Goal: Transaction & Acquisition: Purchase product/service

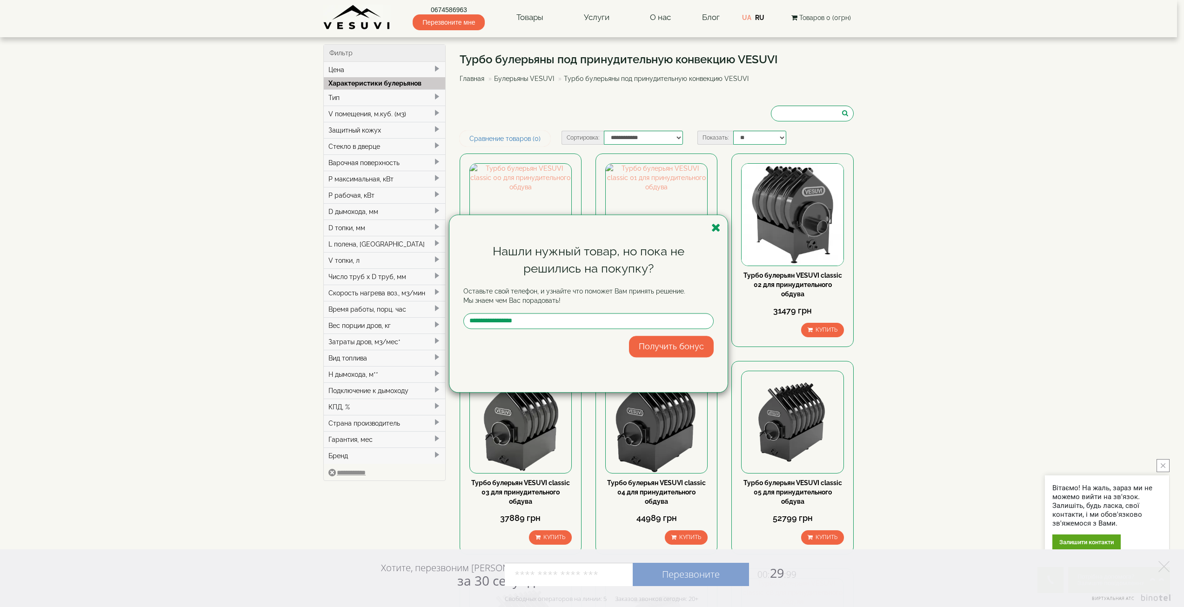
click at [503, 264] on div "Нашли нужный товар, но пока не решились на покупку?" at bounding box center [588, 260] width 250 height 34
click at [719, 228] on icon "button" at bounding box center [715, 228] width 9 height 12
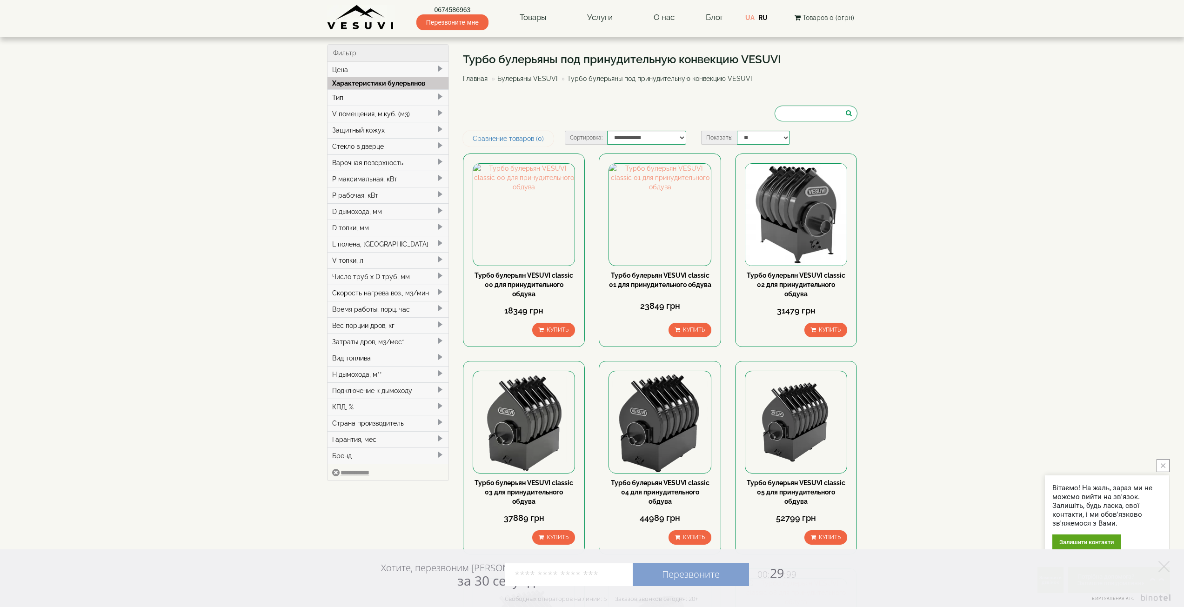
click at [411, 111] on div "V помещения, м.куб. (м3)" at bounding box center [387, 114] width 121 height 16
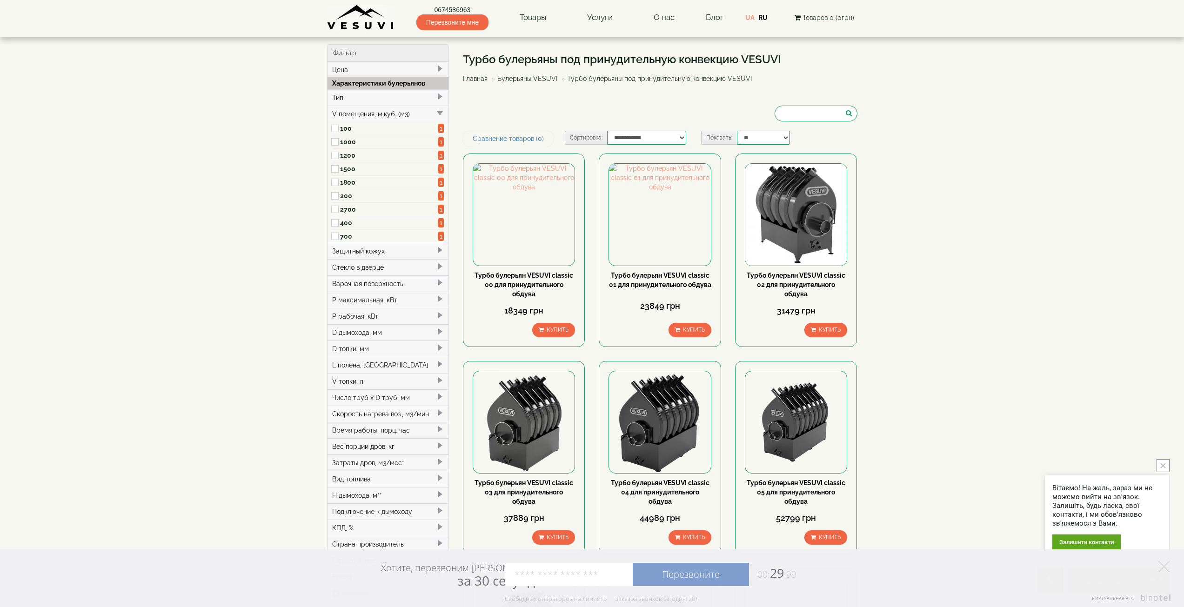
click at [345, 154] on label "1200" at bounding box center [389, 155] width 99 height 9
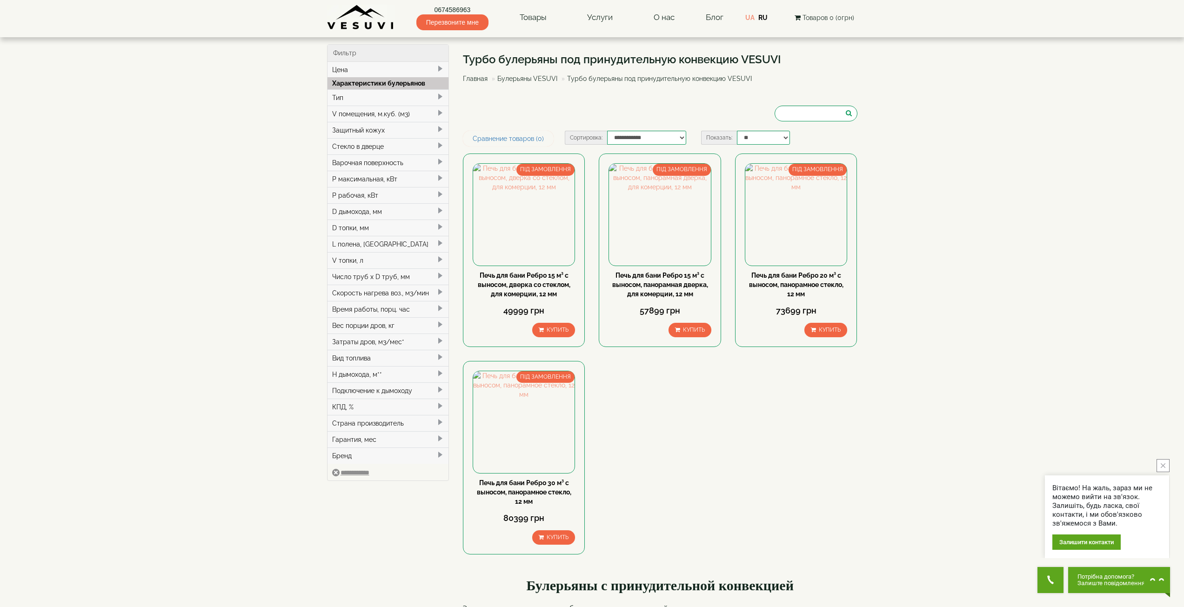
click at [533, 79] on link "Булерьяны VESUVI" at bounding box center [527, 78] width 60 height 7
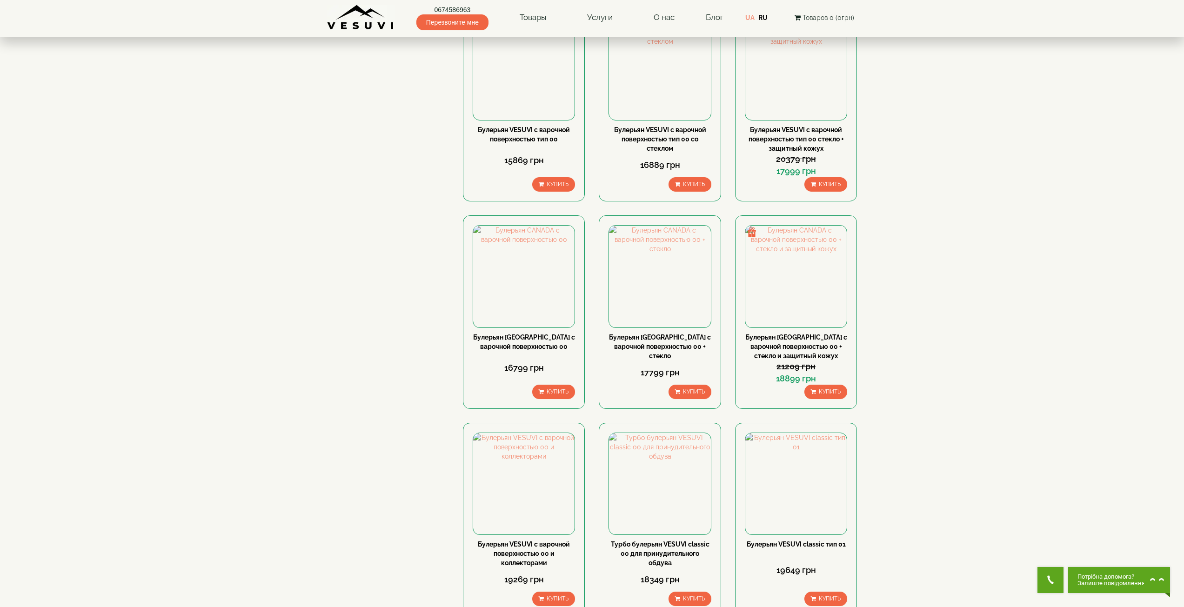
scroll to position [791, 0]
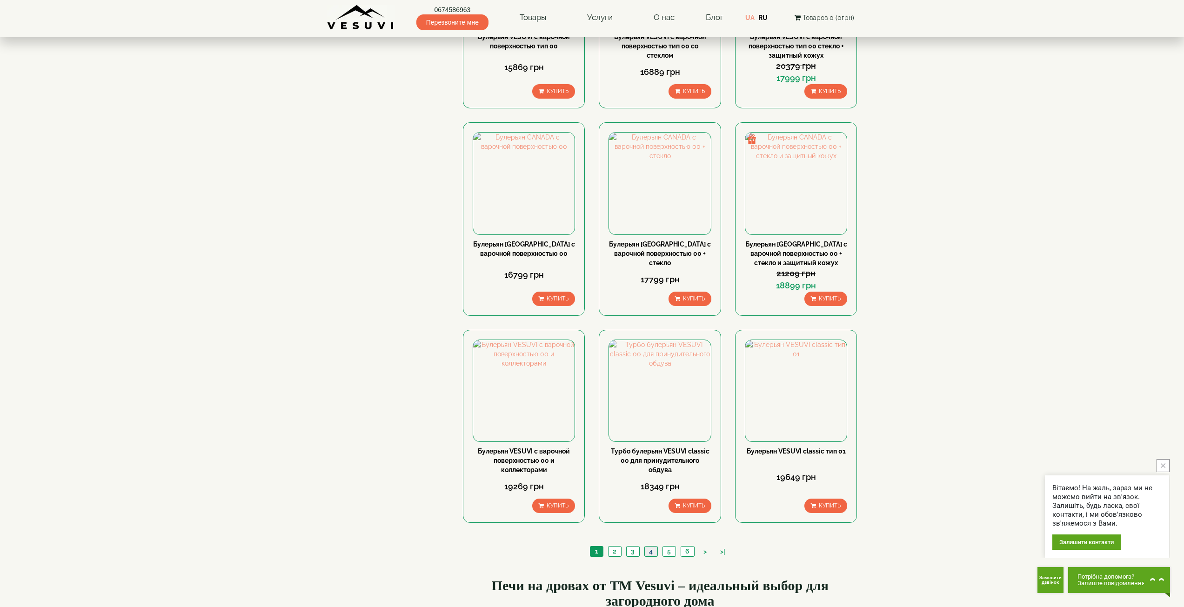
click at [655, 547] on link "4" at bounding box center [650, 552] width 13 height 10
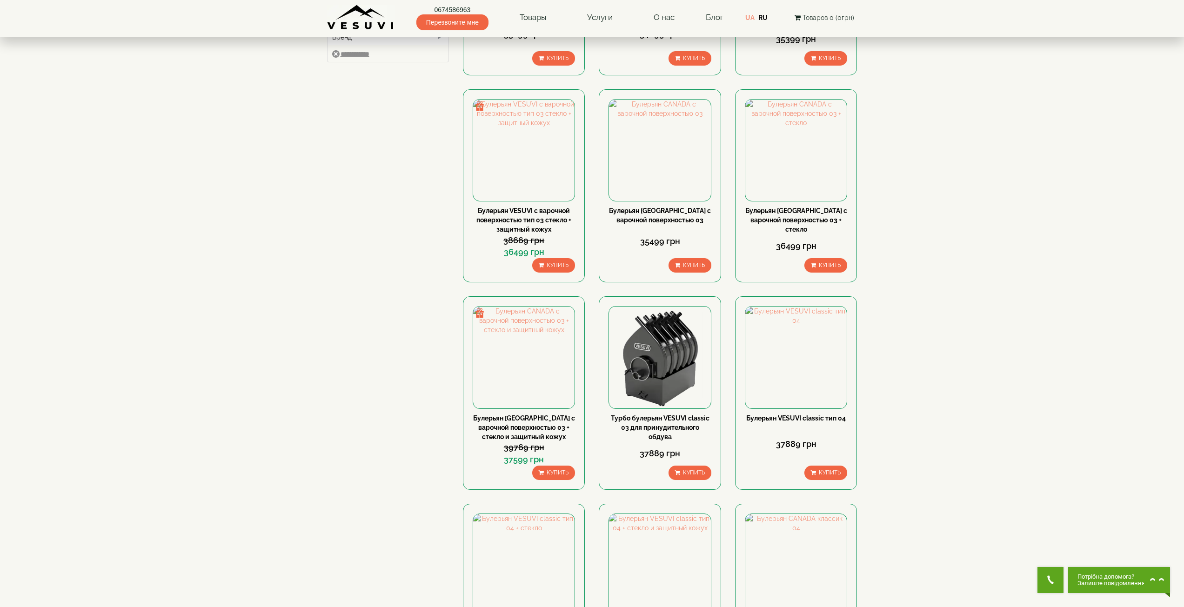
scroll to position [558, 0]
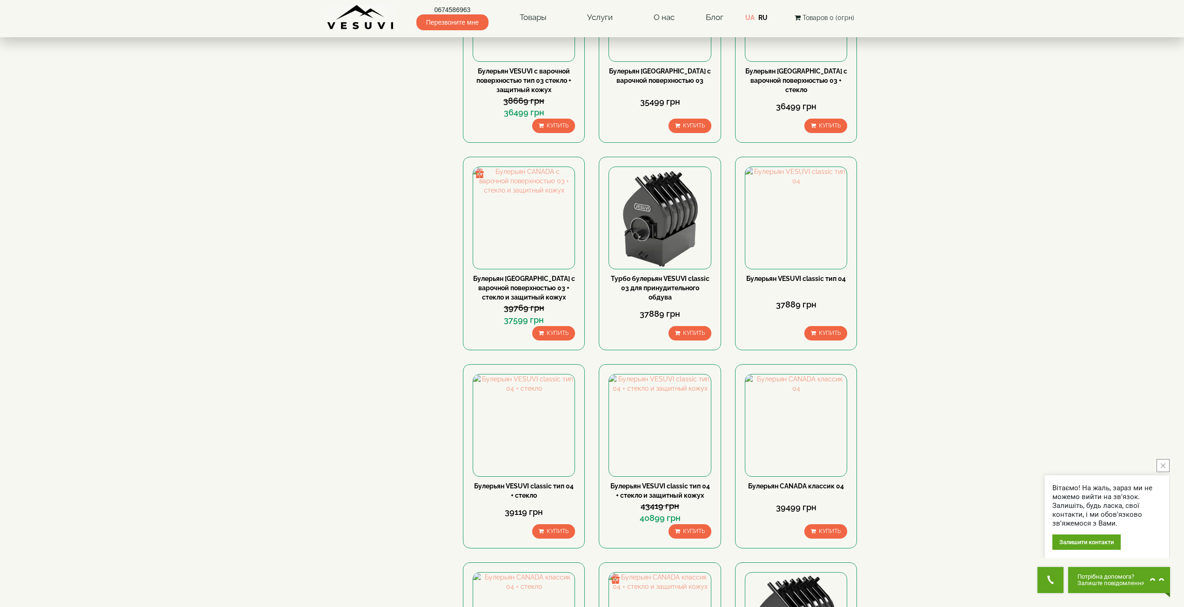
click at [320, 413] on div "Фильтр Цена грн ***** – грн ***** Характеристики булерьянов Тип 1 00 (100-125 м…" at bounding box center [592, 143] width 544 height 1315
click at [1163, 463] on button "close button" at bounding box center [1162, 465] width 13 height 13
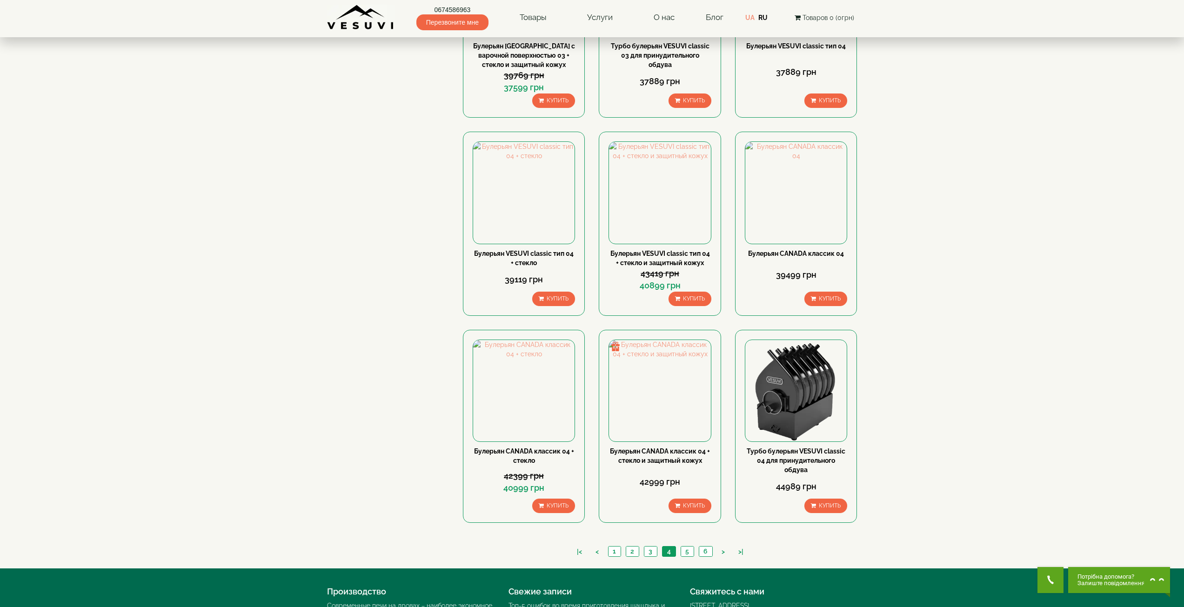
scroll to position [837, 0]
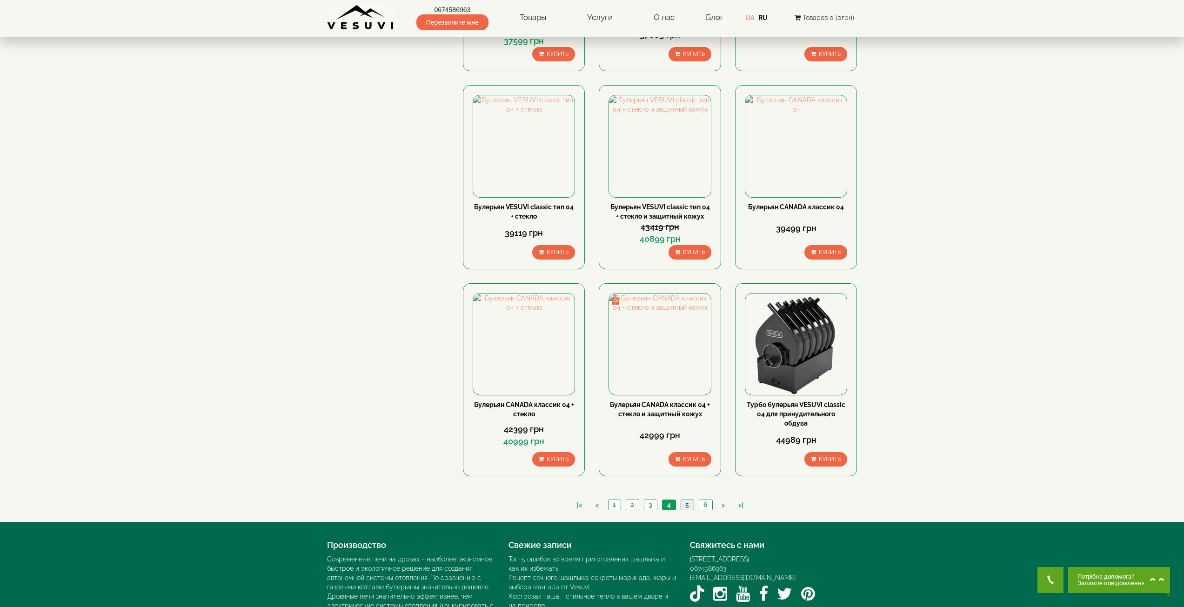
click at [693, 500] on link "5" at bounding box center [687, 505] width 13 height 10
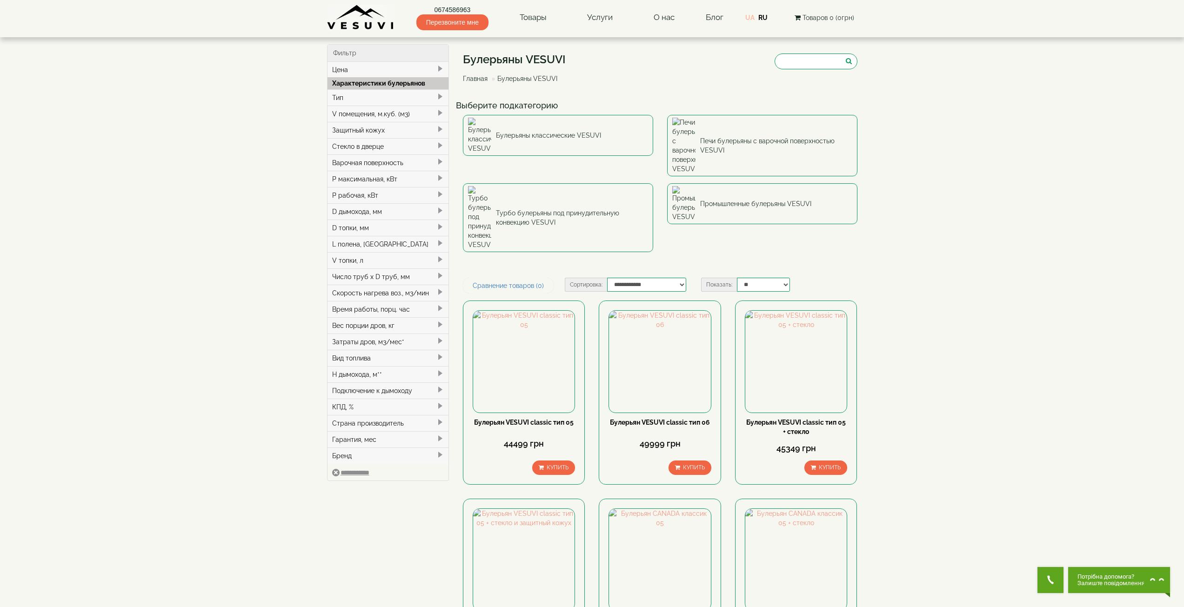
click at [752, 17] on link "UA" at bounding box center [749, 17] width 9 height 7
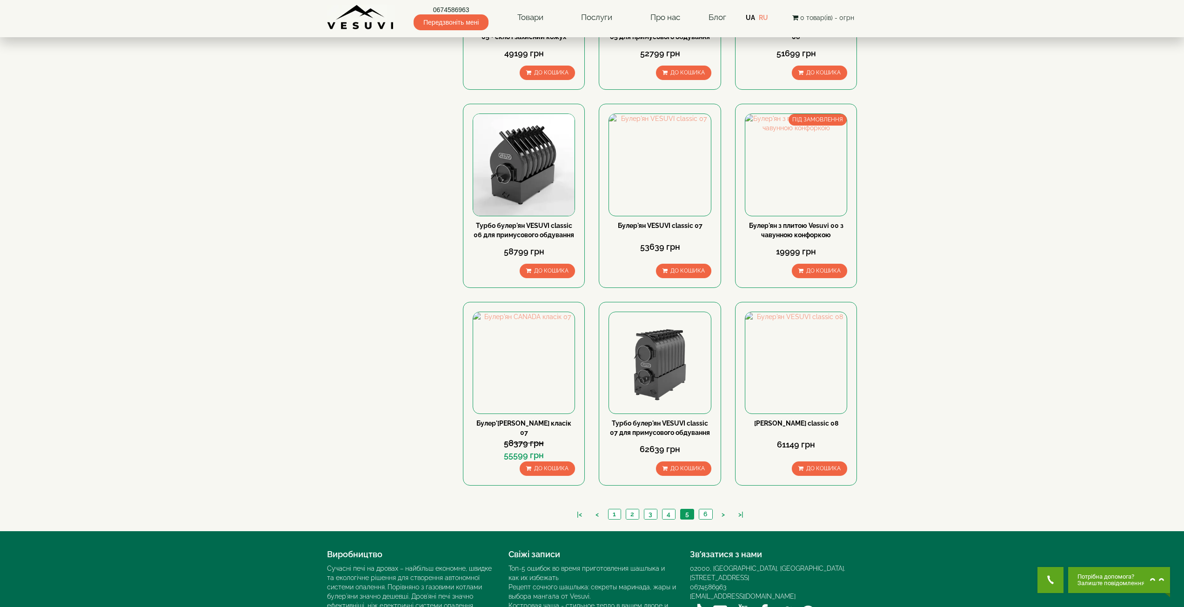
scroll to position [803, 0]
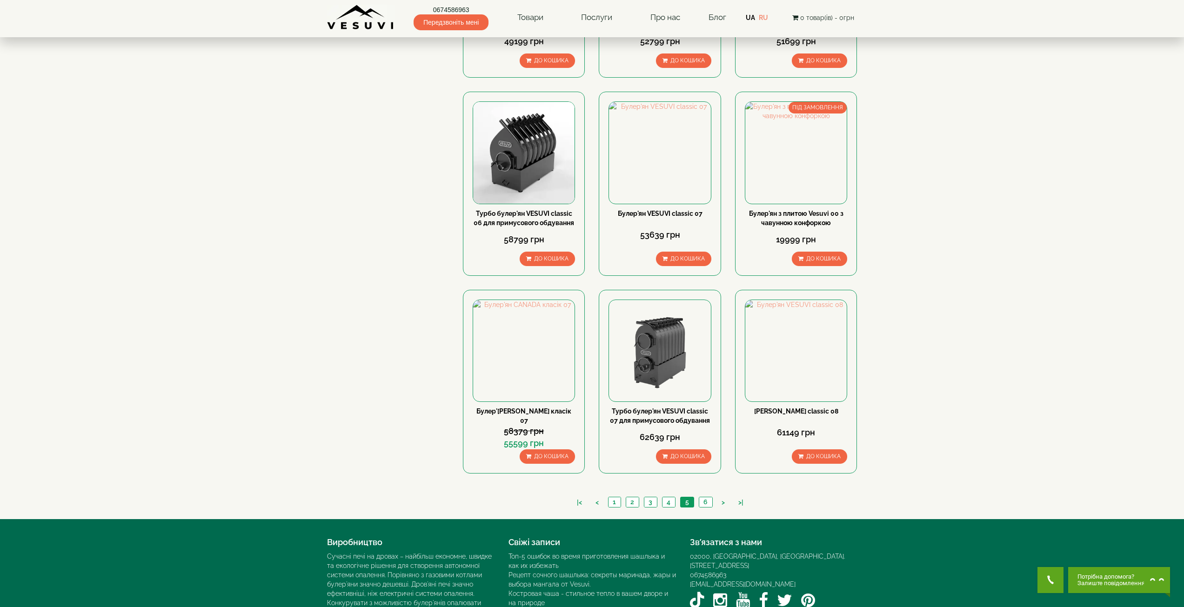
drag, startPoint x: 274, startPoint y: 347, endPoint x: 278, endPoint y: 349, distance: 5.4
click at [707, 497] on link "6" at bounding box center [705, 502] width 13 height 10
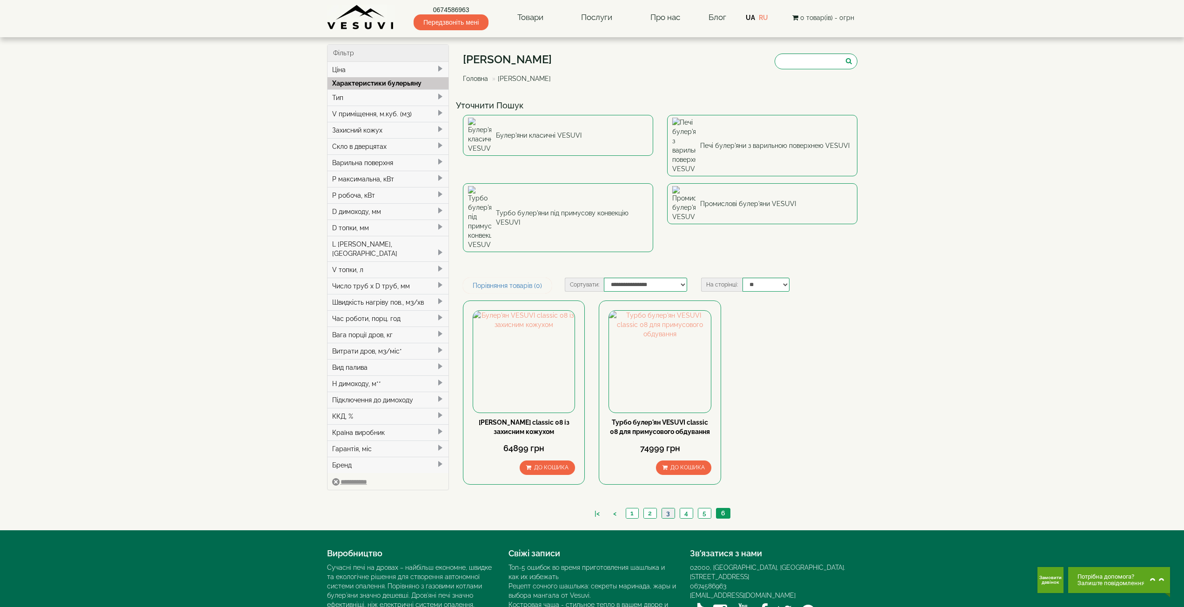
click at [669, 508] on link "3" at bounding box center [667, 513] width 13 height 10
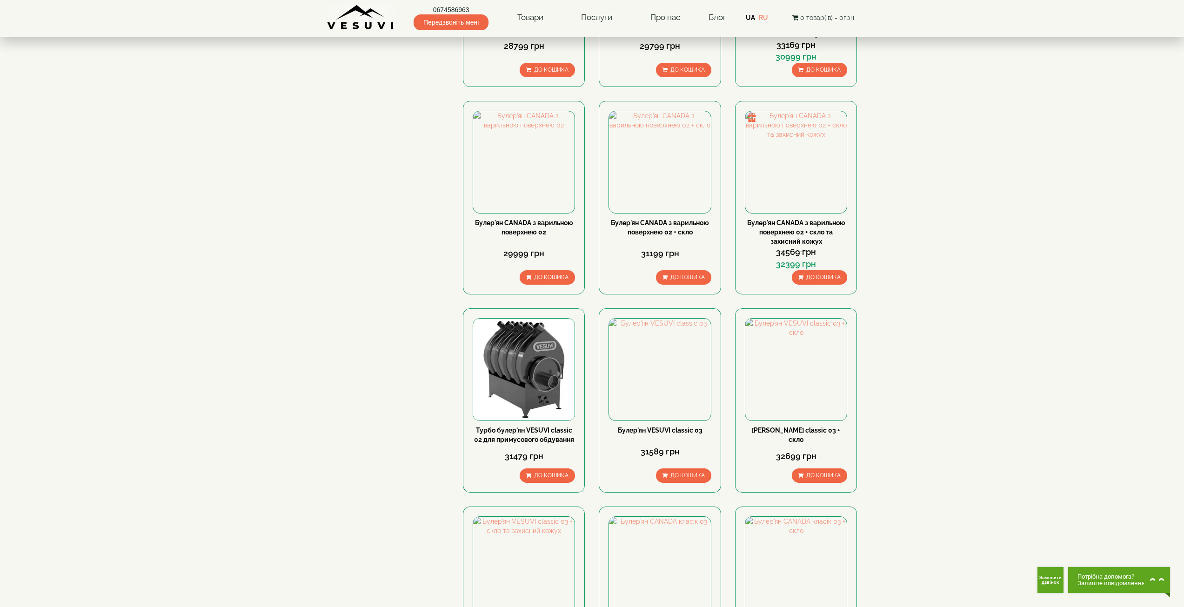
scroll to position [698, 0]
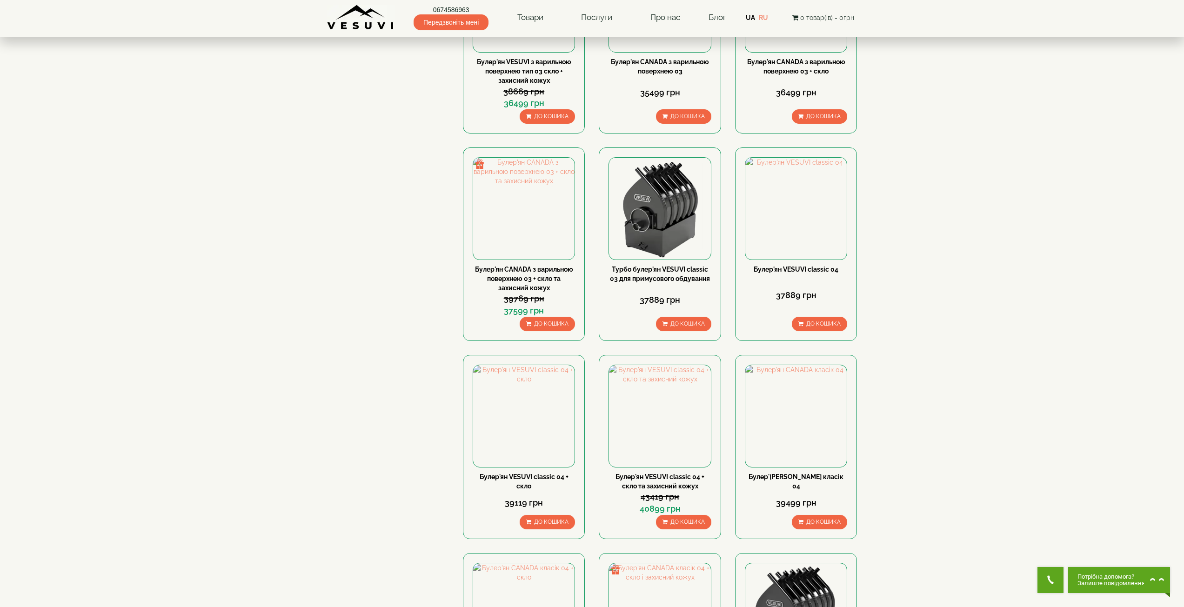
scroll to position [821, 0]
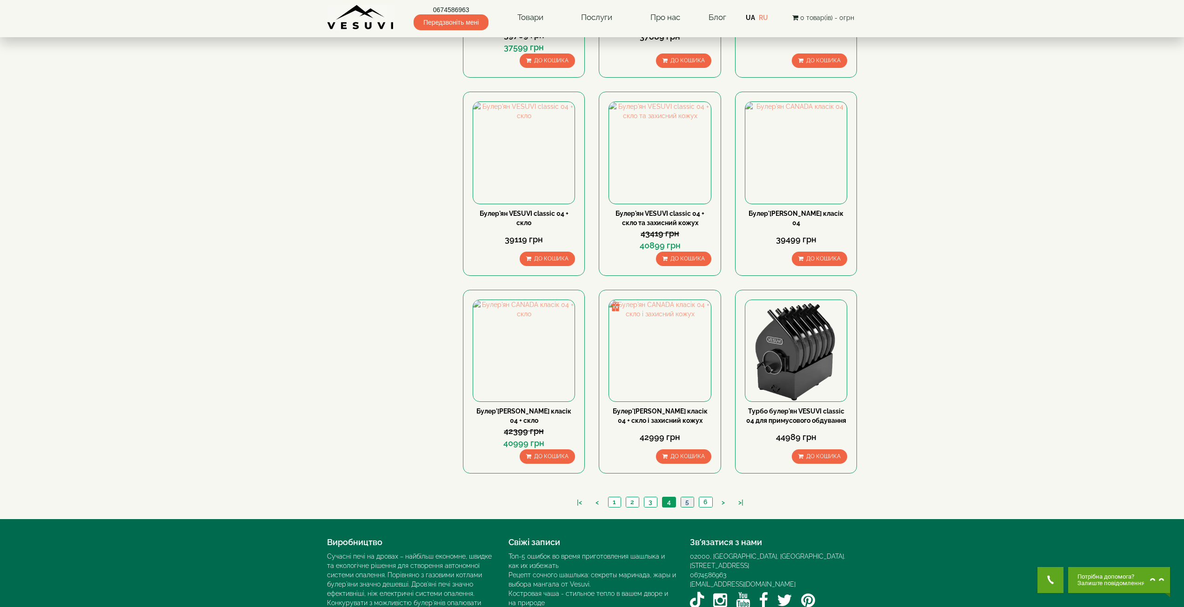
click at [686, 497] on link "5" at bounding box center [687, 502] width 13 height 10
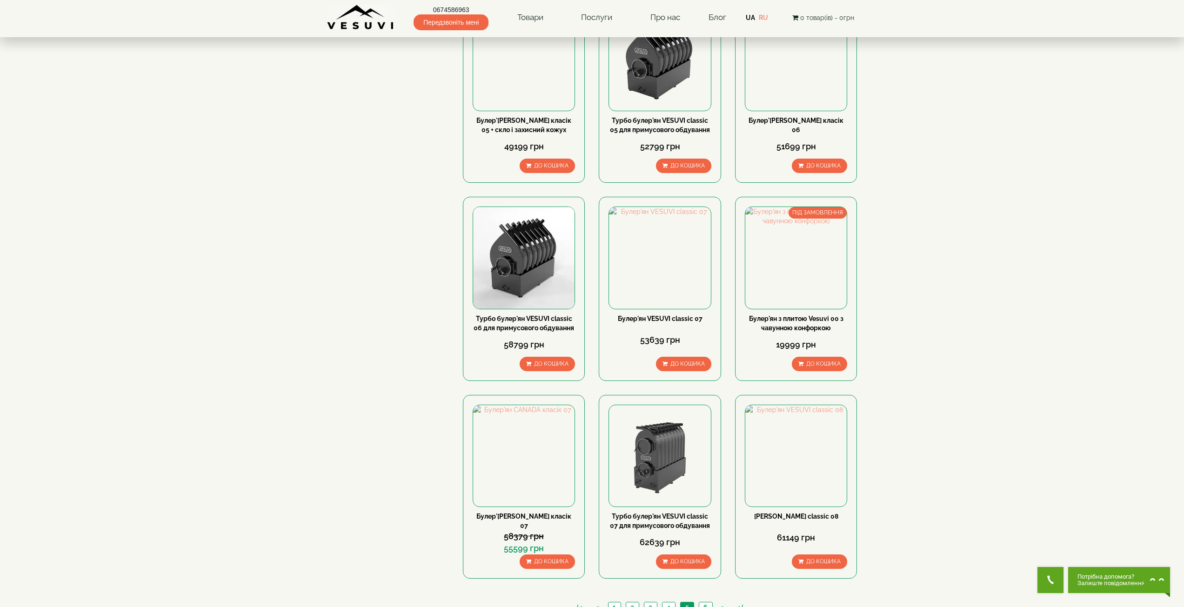
scroll to position [744, 0]
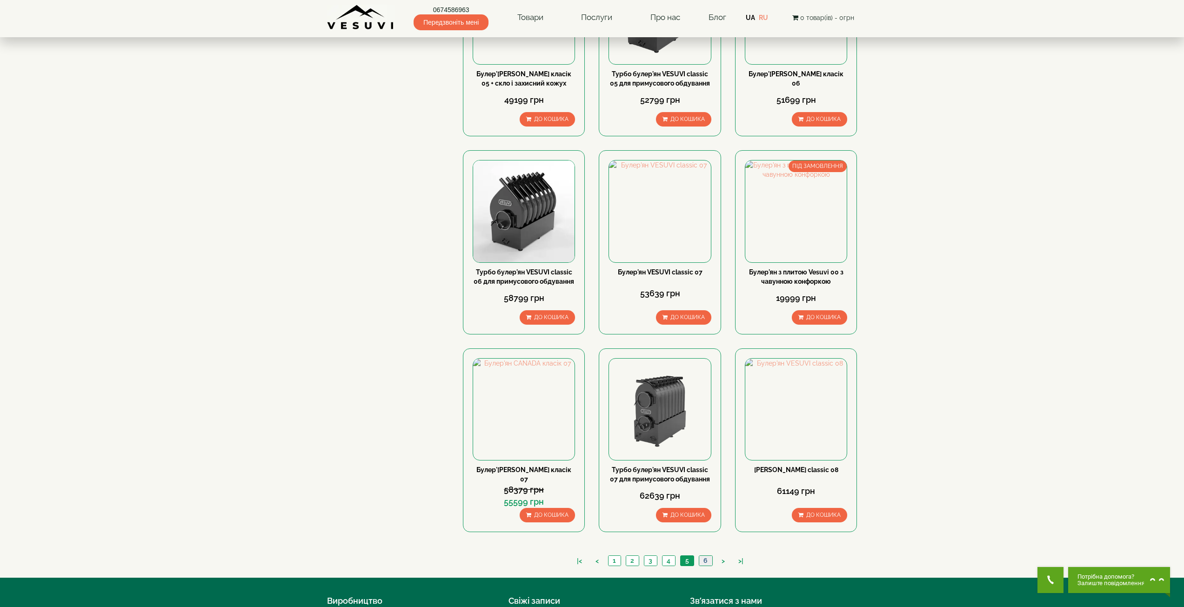
click at [708, 556] on link "6" at bounding box center [705, 561] width 13 height 10
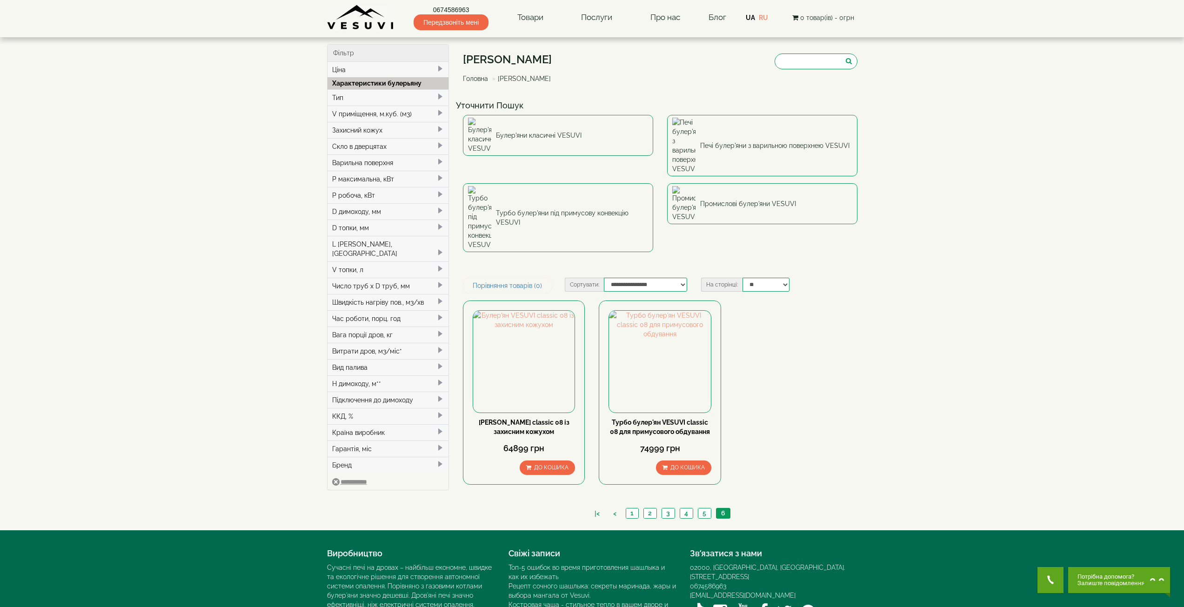
click at [809, 405] on div "Булер'ян VESUVI classic 08 із захисним кожухом 64899 грн До кошика Характеристи…" at bounding box center [660, 399] width 408 height 198
click at [601, 183] on link "Турбо булер'яни під примусову конвекцію VESUVI" at bounding box center [558, 217] width 190 height 69
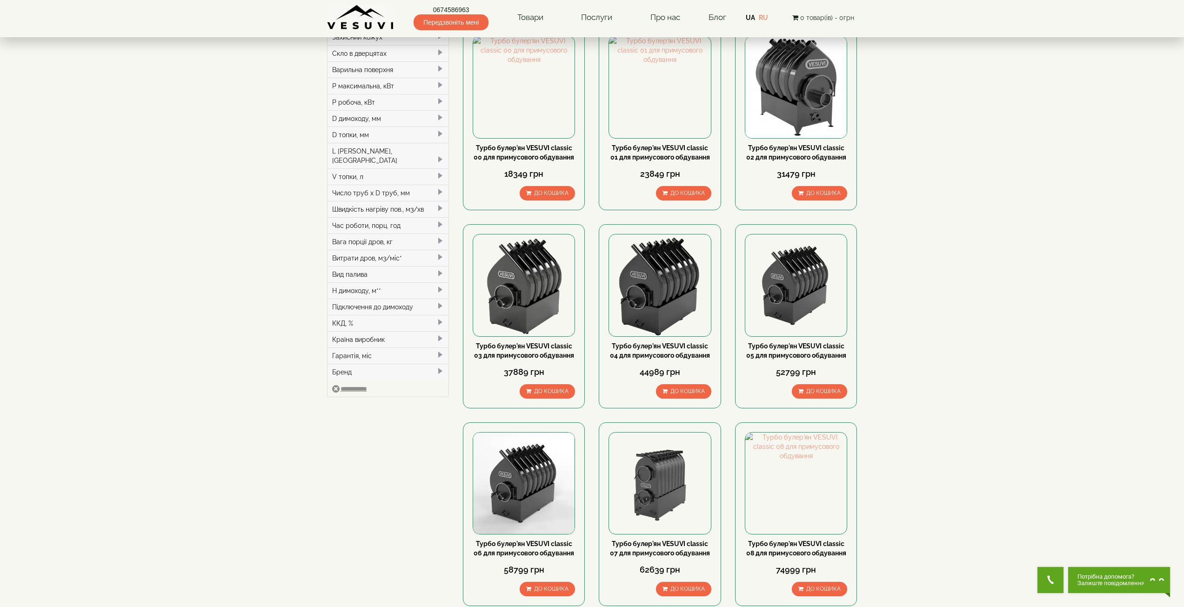
scroll to position [186, 0]
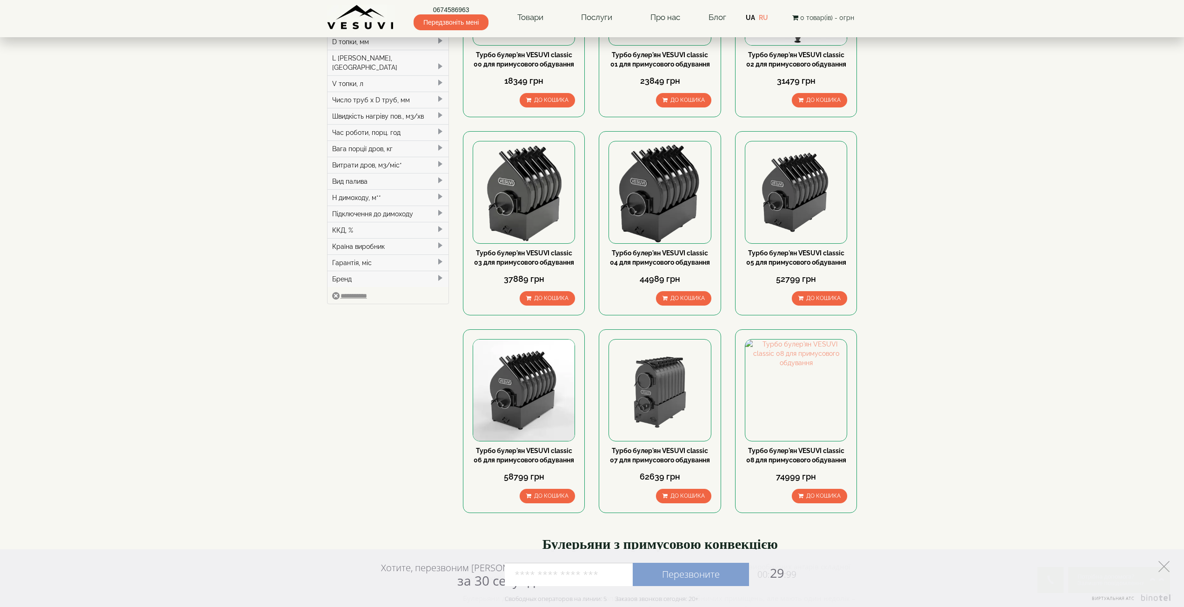
click at [1165, 566] on icon at bounding box center [1163, 566] width 11 height 11
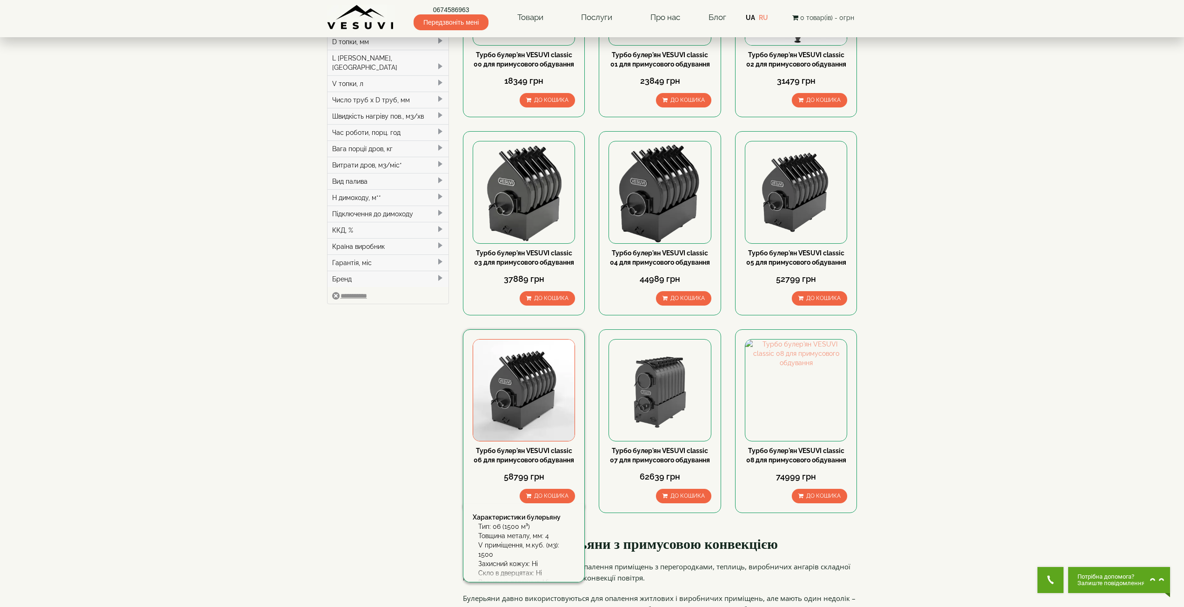
click at [544, 450] on link "Турбо булер'ян VESUVI classic 06 для примусового обдування" at bounding box center [524, 455] width 100 height 17
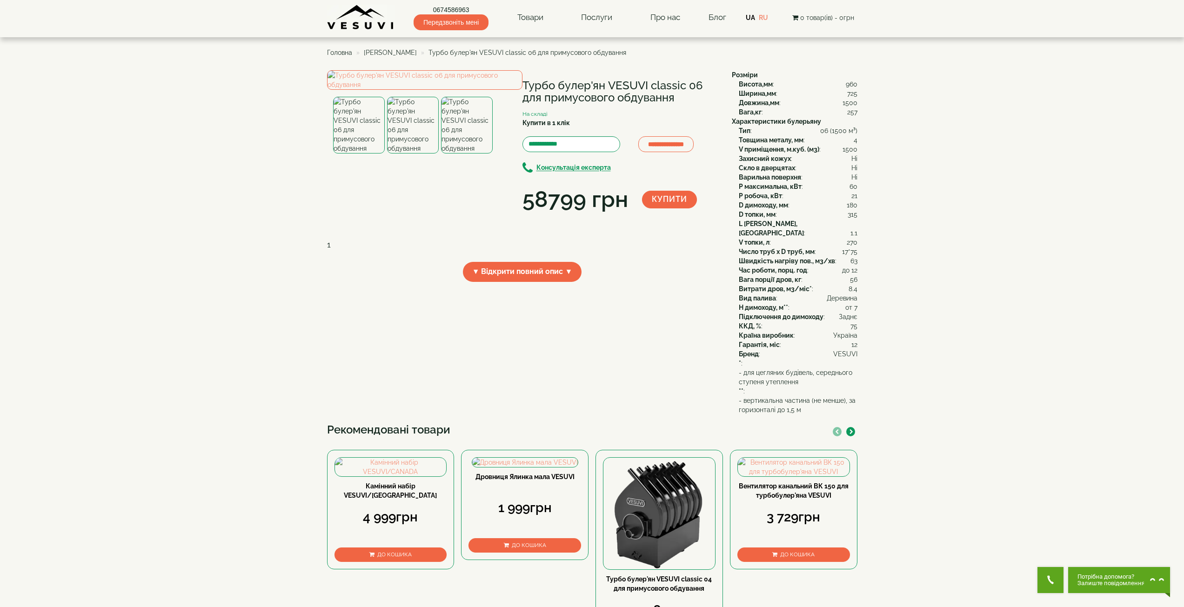
click at [422, 154] on img at bounding box center [413, 125] width 52 height 57
click at [477, 154] on img at bounding box center [467, 125] width 52 height 57
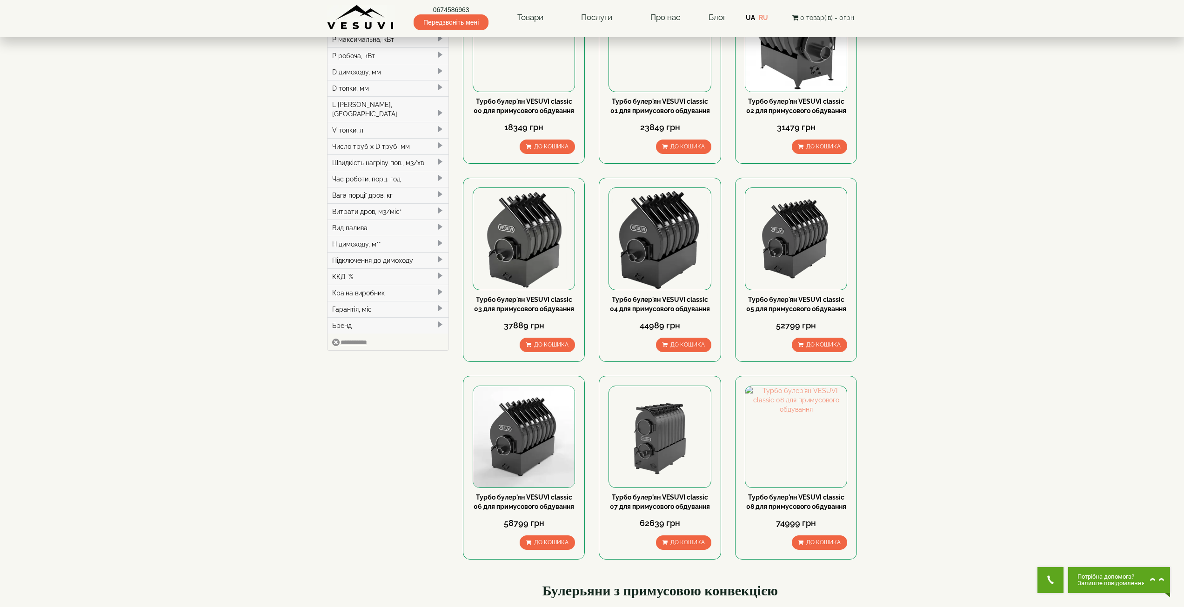
scroll to position [93, 0]
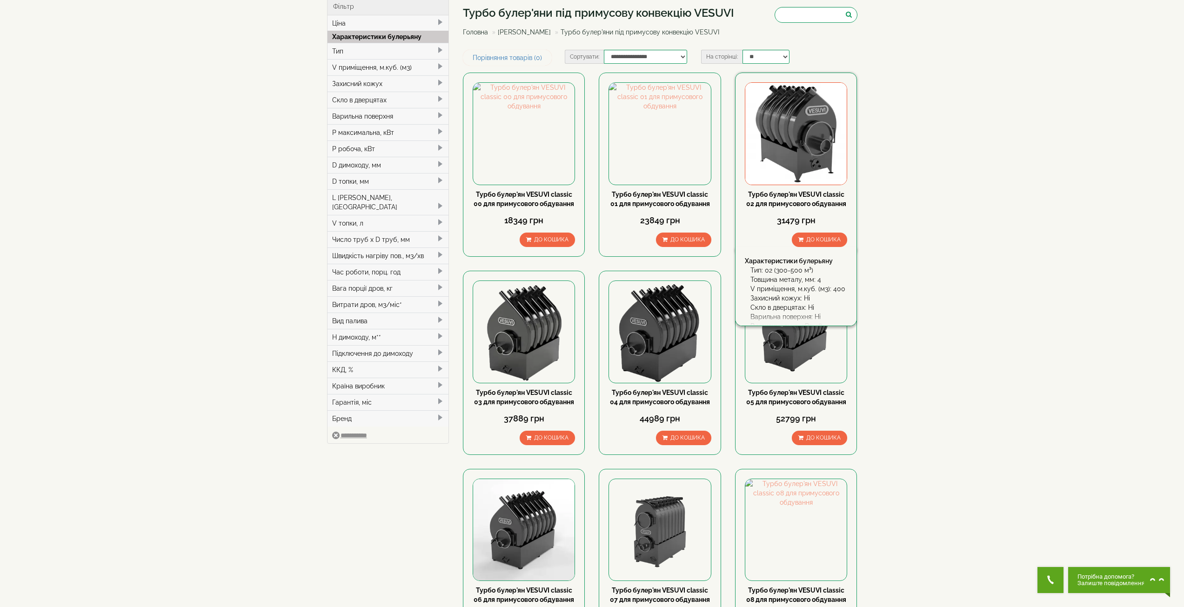
scroll to position [0, 0]
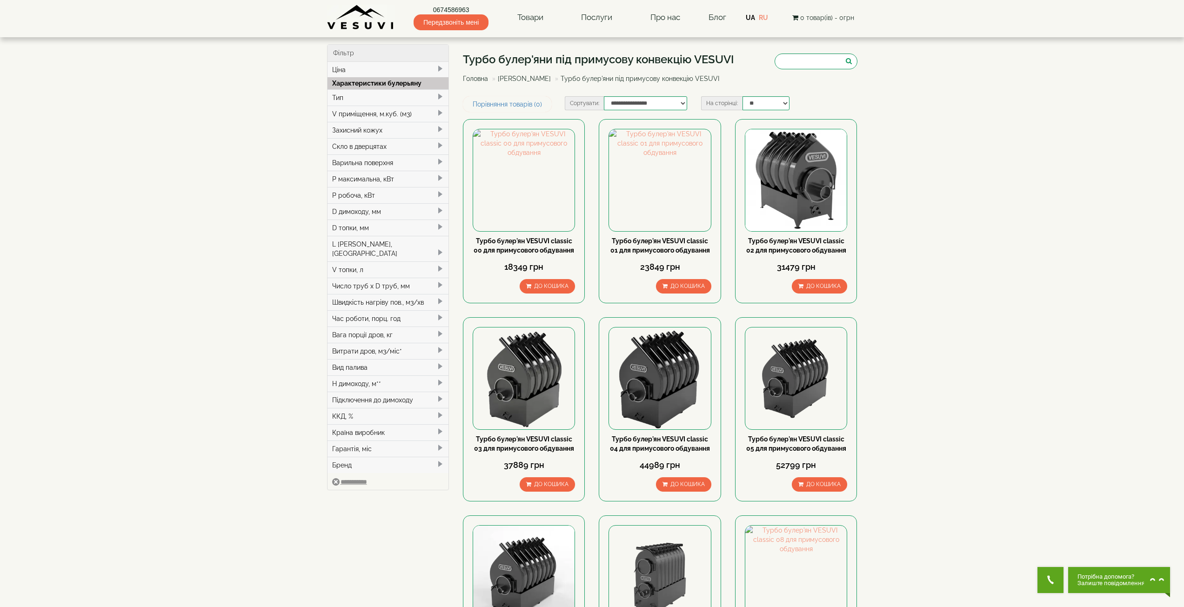
click at [374, 16] on img at bounding box center [360, 18] width 67 height 26
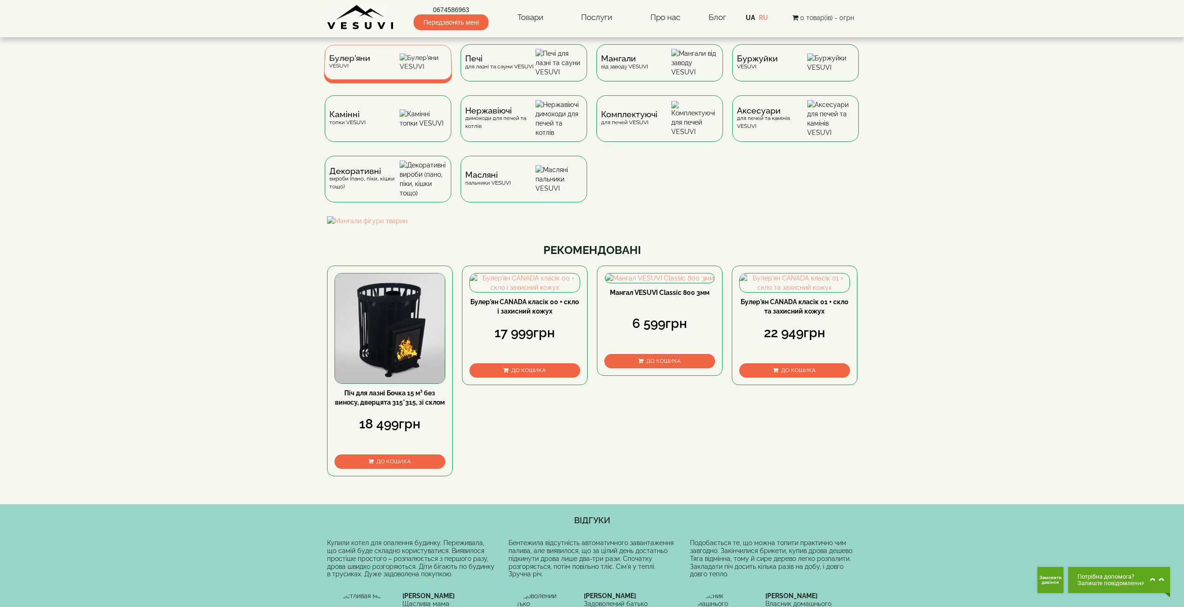
click at [386, 72] on div "Булер'яни VESUVI" at bounding box center [388, 62] width 128 height 35
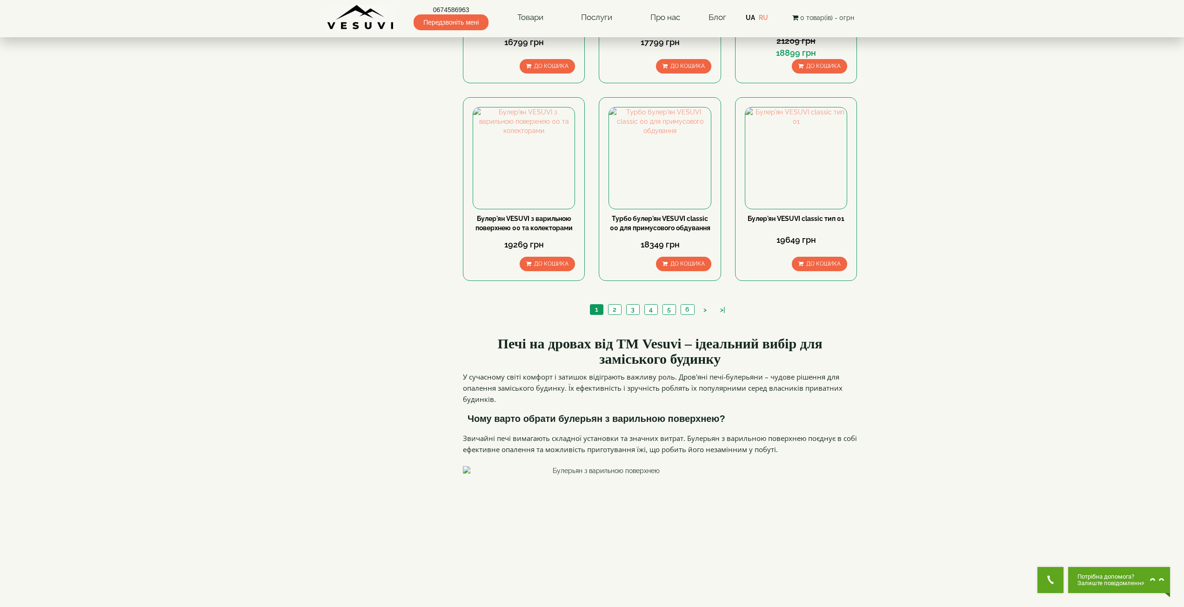
scroll to position [884, 0]
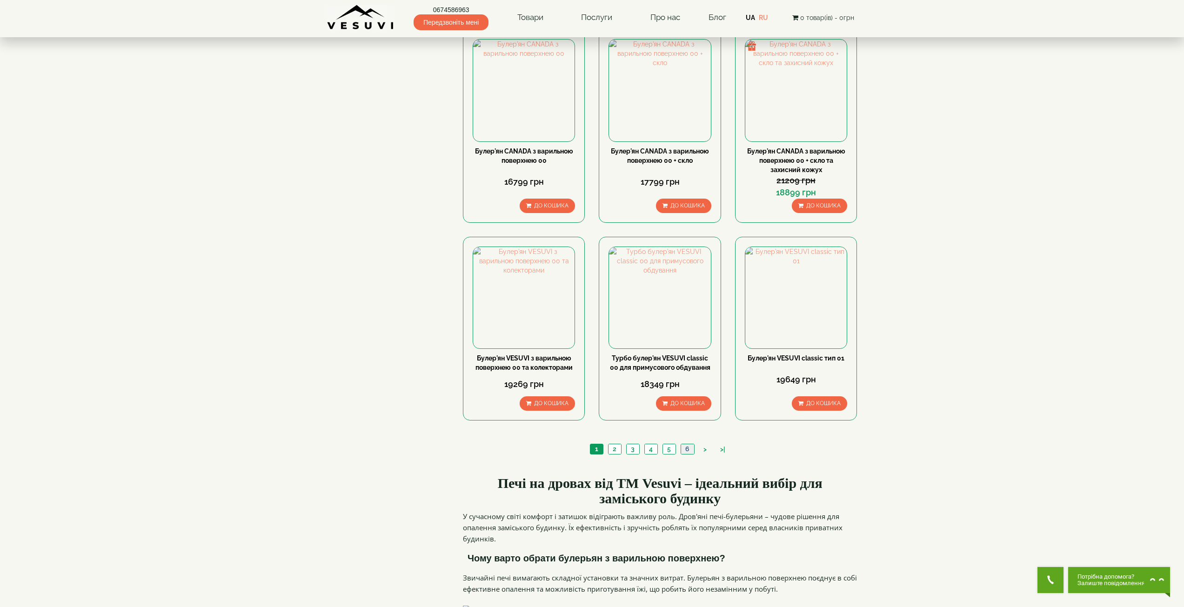
click at [689, 444] on link "6" at bounding box center [687, 449] width 13 height 10
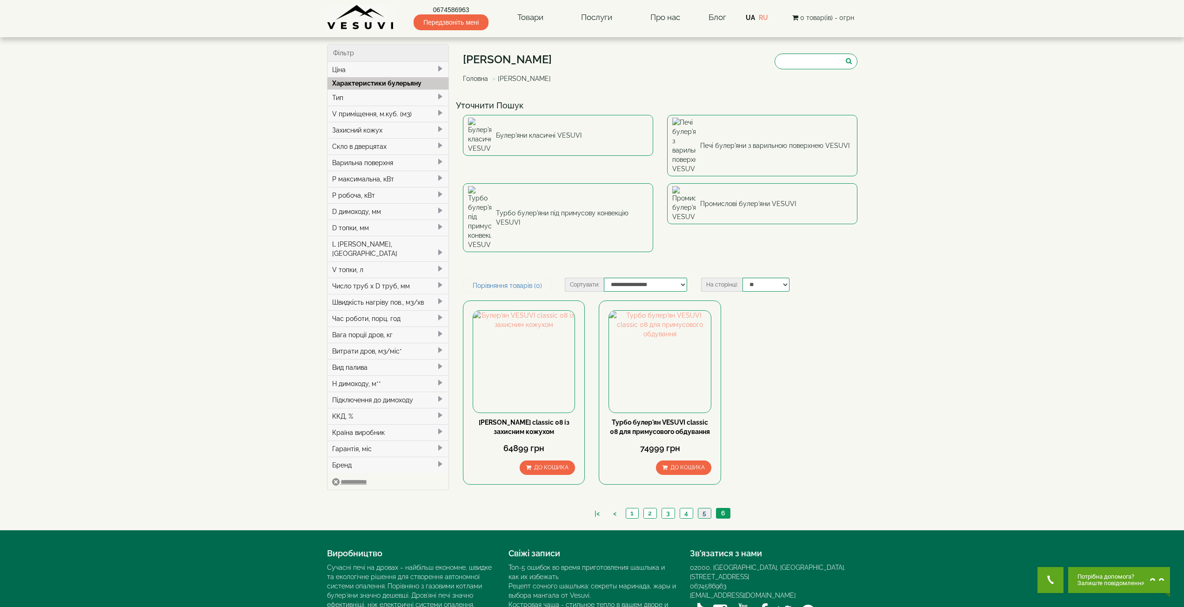
click at [701, 508] on link "5" at bounding box center [704, 513] width 13 height 10
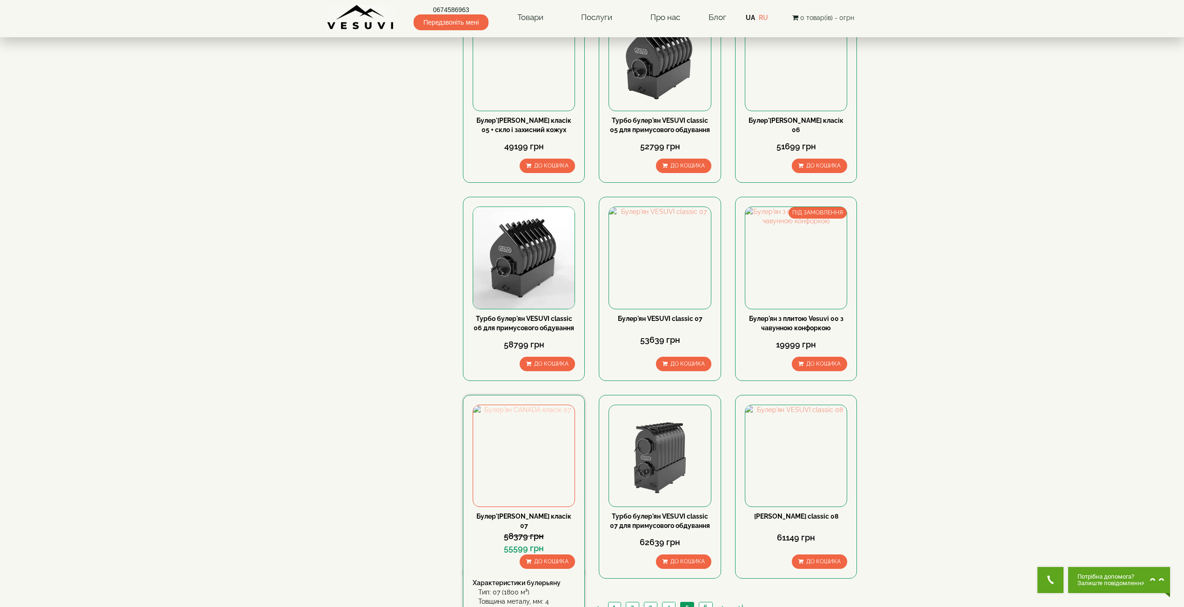
scroll to position [744, 0]
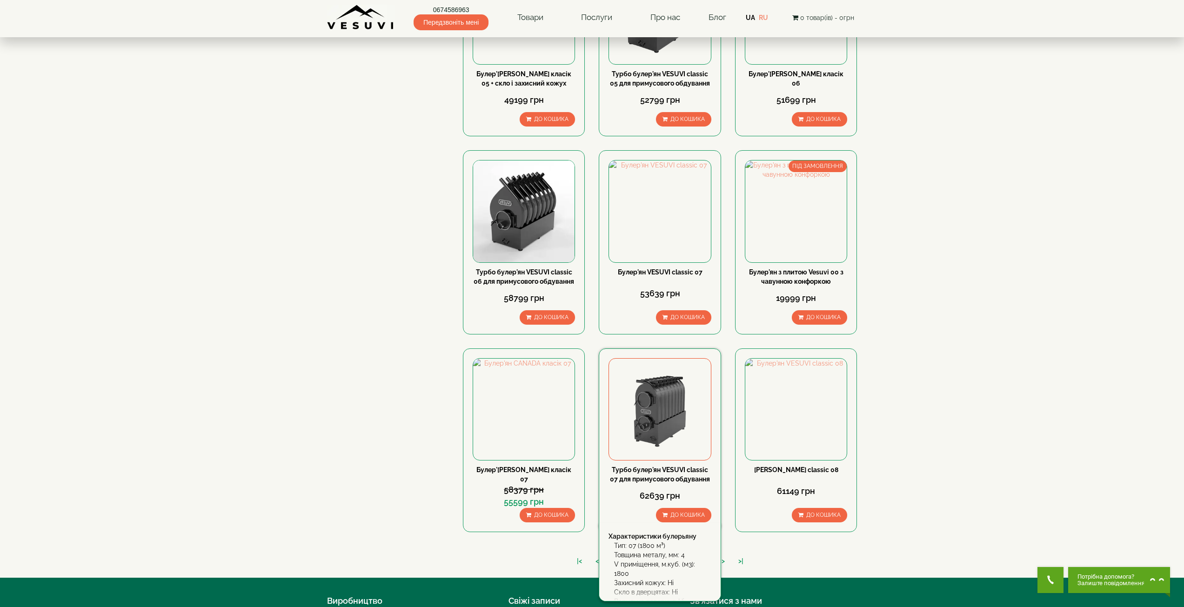
click at [669, 466] on link "Турбо булер'ян VESUVI classic 07 для примусового обдування" at bounding box center [660, 474] width 100 height 17
